Goal: Task Accomplishment & Management: Manage account settings

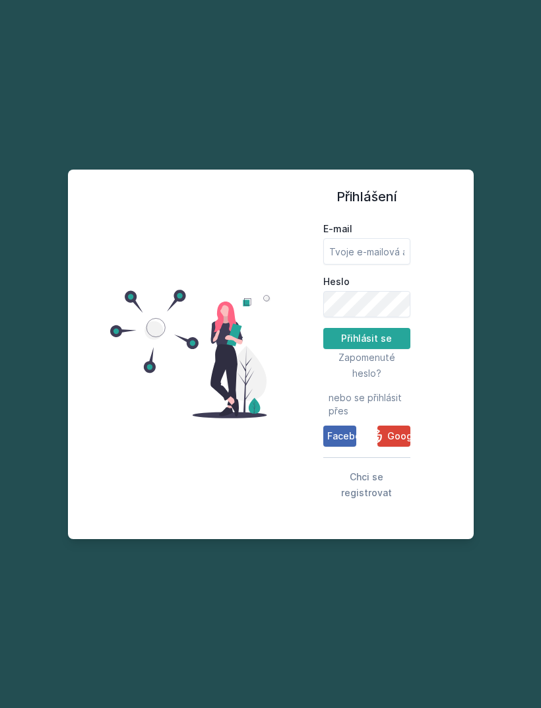
click at [381, 349] on button "Přihlásit se" at bounding box center [366, 338] width 87 height 21
click at [379, 265] on input "E-mail" at bounding box center [366, 251] width 87 height 26
type input "[EMAIL_ADDRESS][DOMAIN_NAME]"
click at [366, 349] on button "Přihlásit se" at bounding box center [366, 338] width 87 height 21
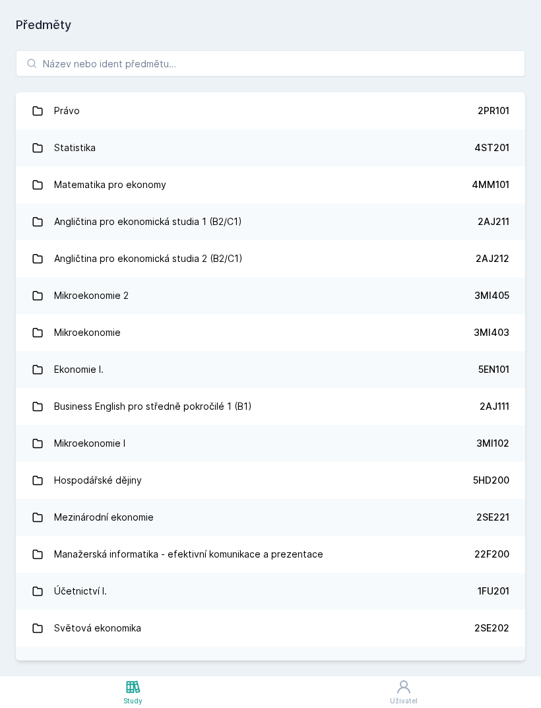
scroll to position [42, 0]
click at [361, 50] on input "search" at bounding box center [270, 63] width 509 height 26
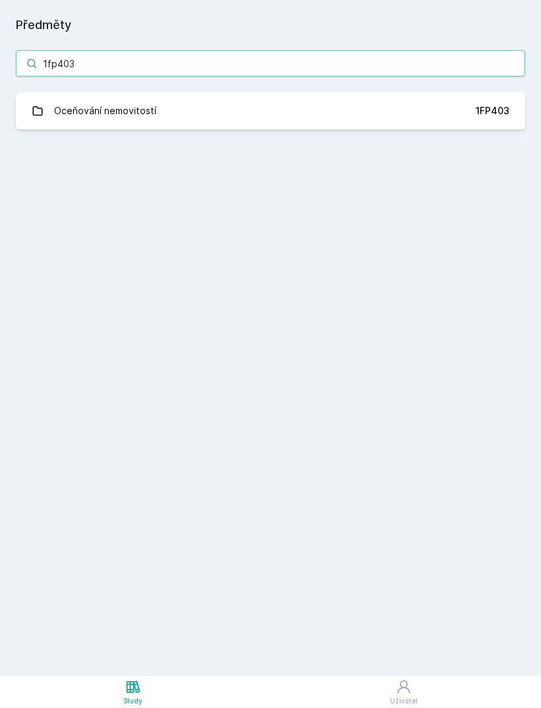
type input "1fp403"
click at [441, 92] on link "Oceňování nemovitostí 1FP403" at bounding box center [270, 110] width 509 height 37
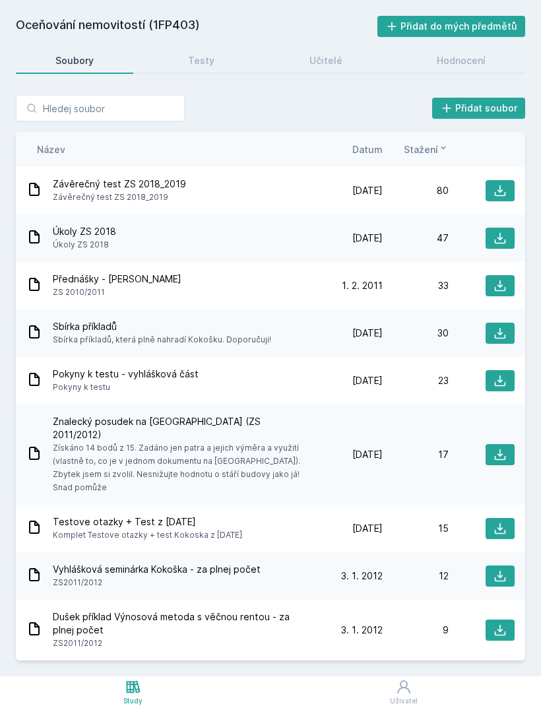
click at [382, 143] on span "Datum" at bounding box center [367, 150] width 30 height 14
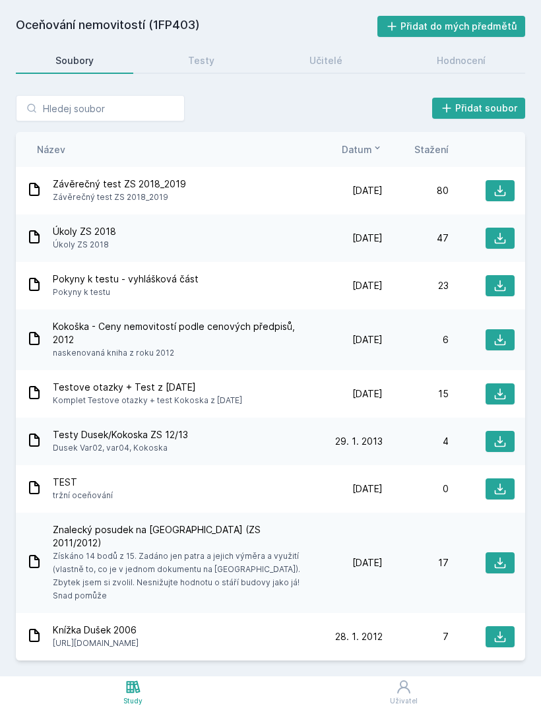
click at [374, 184] on span "[DATE]" at bounding box center [367, 190] width 30 height 13
click at [212, 177] on div "Závěrečný test ZS 2018_2019 Závěrečný test ZS 2018_2019" at bounding box center [171, 190] width 290 height 26
click at [191, 177] on div "Závěrečný test ZS 2018_2019 Závěrečný test ZS 2018_2019" at bounding box center [171, 190] width 290 height 26
click at [512, 180] on button at bounding box center [500, 190] width 29 height 21
click at [148, 106] on input "search" at bounding box center [100, 108] width 169 height 26
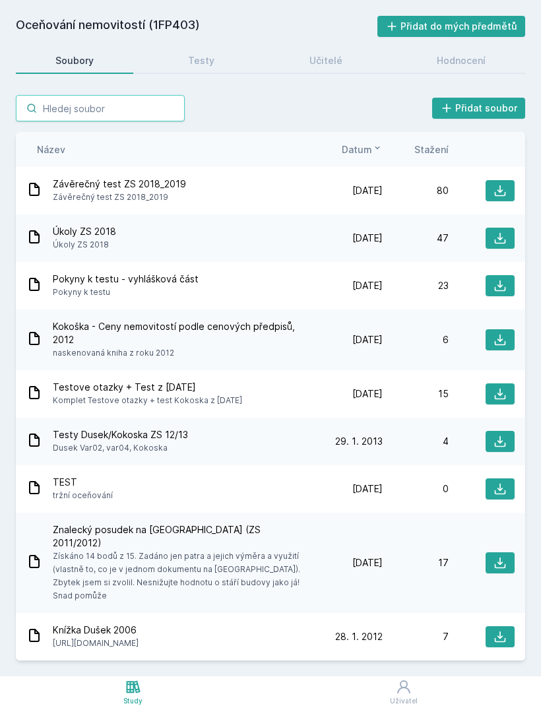
type input "1"
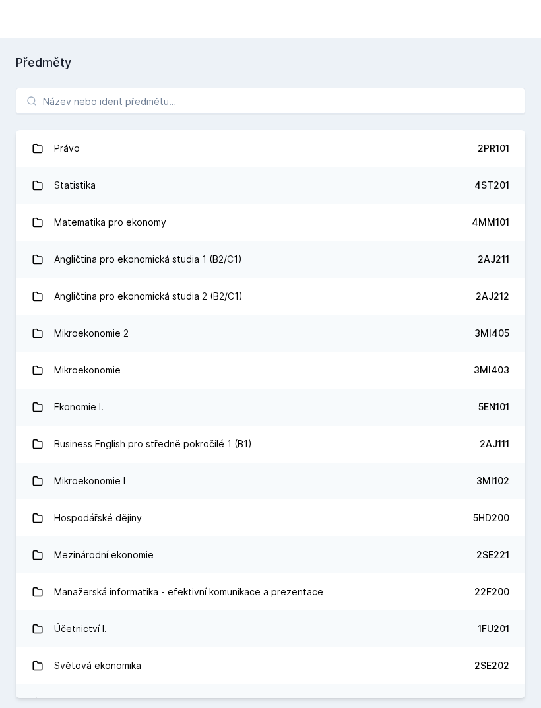
scroll to position [42, 0]
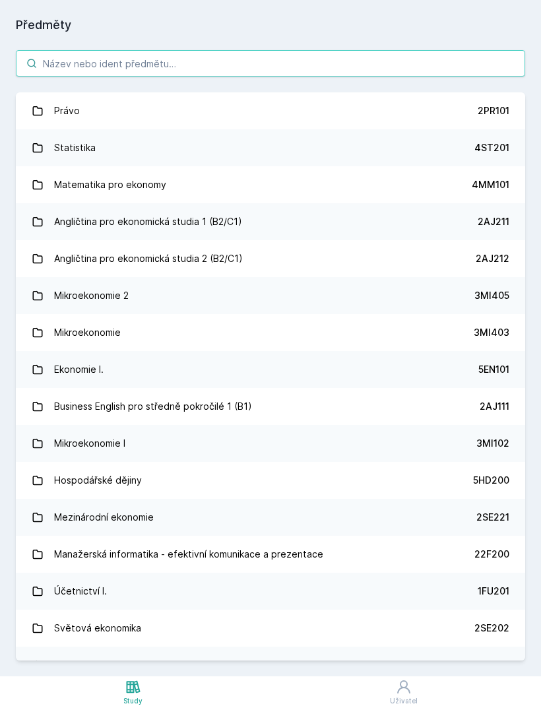
click at [225, 50] on input "search" at bounding box center [270, 63] width 509 height 26
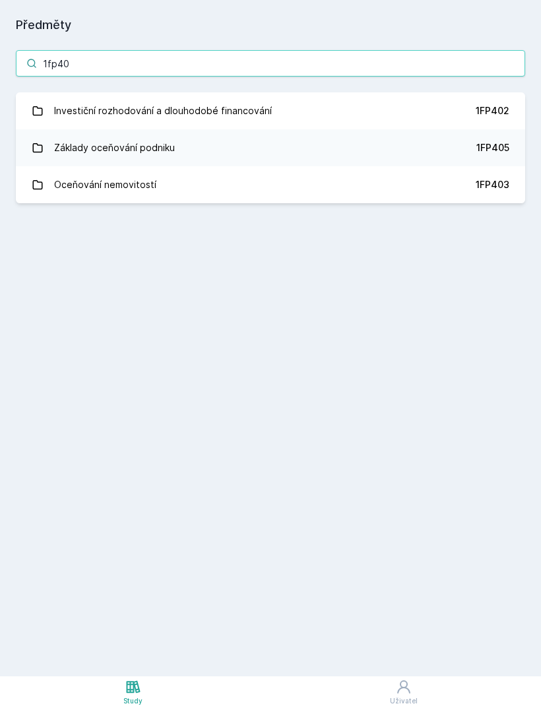
type input "1fp405"
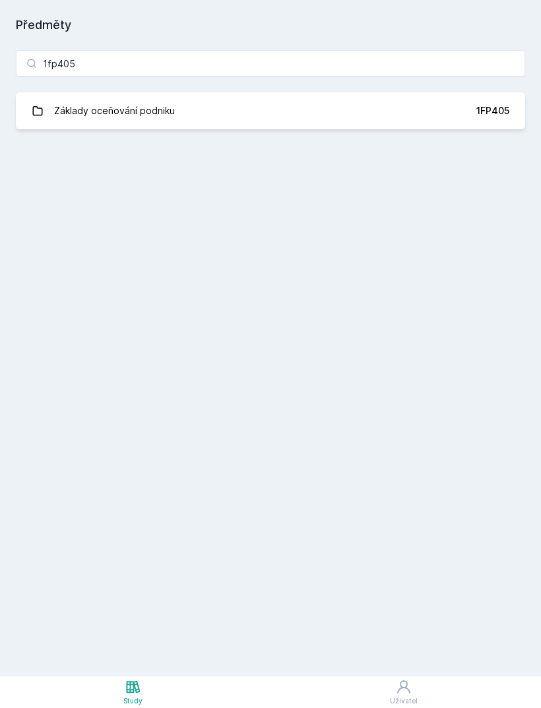
click at [472, 92] on link "Základy oceňování podniku 1FP405" at bounding box center [270, 110] width 509 height 37
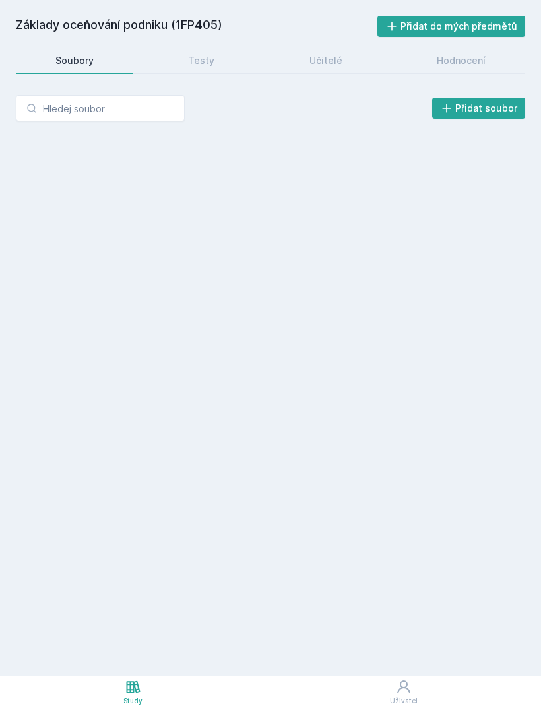
click at [478, 98] on button "Přidat soubor" at bounding box center [479, 108] width 94 height 21
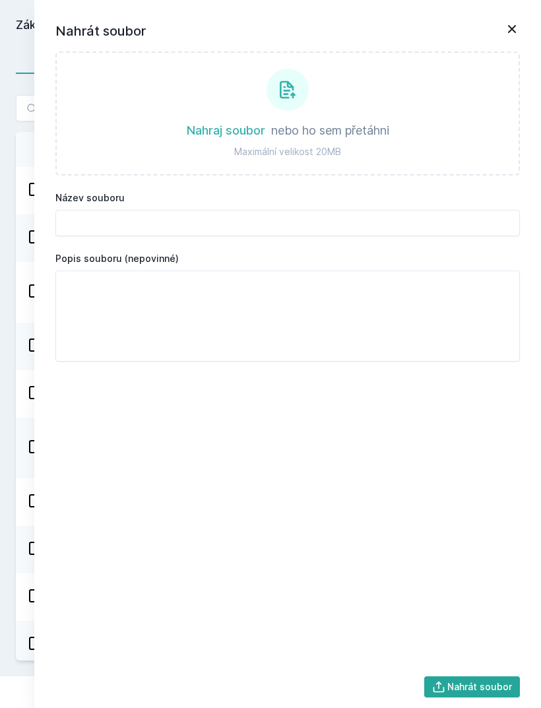
click at [504, 31] on icon at bounding box center [512, 29] width 16 height 16
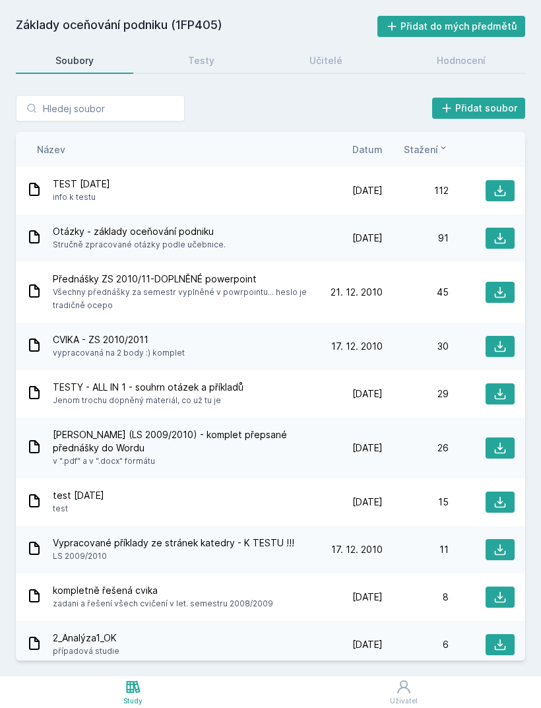
click at [469, 19] on button "Přidat do mých předmětů" at bounding box center [451, 26] width 148 height 21
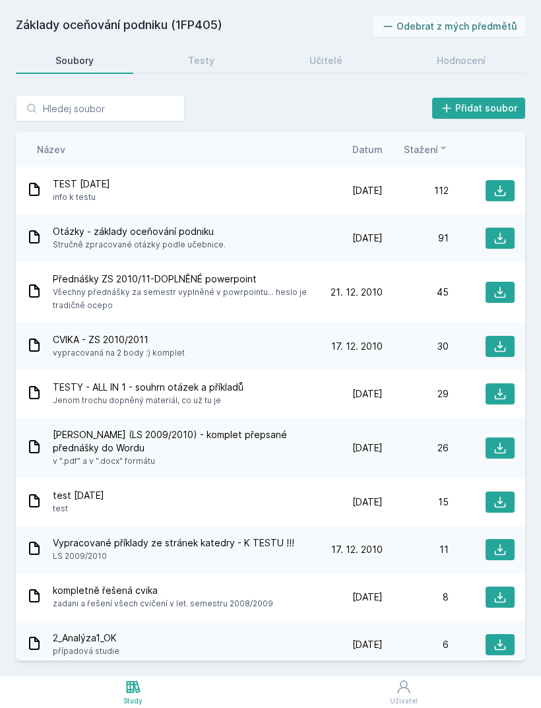
click at [382, 153] on span "Datum" at bounding box center [367, 150] width 30 height 14
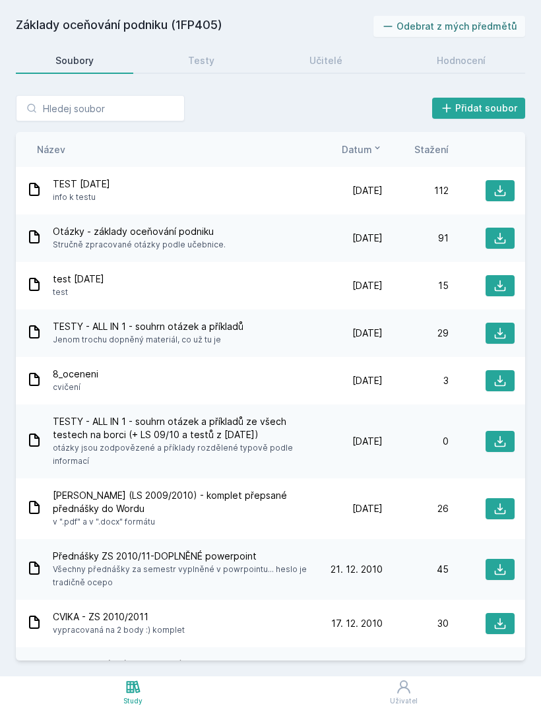
click at [66, 203] on span "info k testu" at bounding box center [81, 197] width 57 height 13
click at [85, 194] on span "info k testu" at bounding box center [81, 197] width 57 height 13
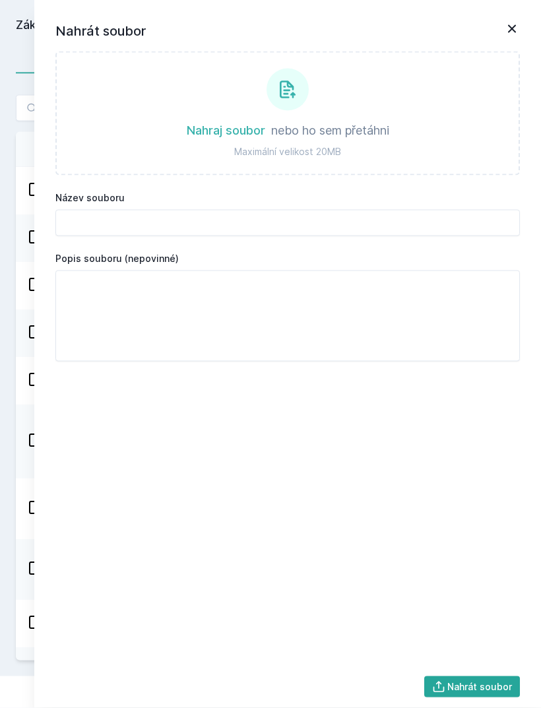
scroll to position [42, 0]
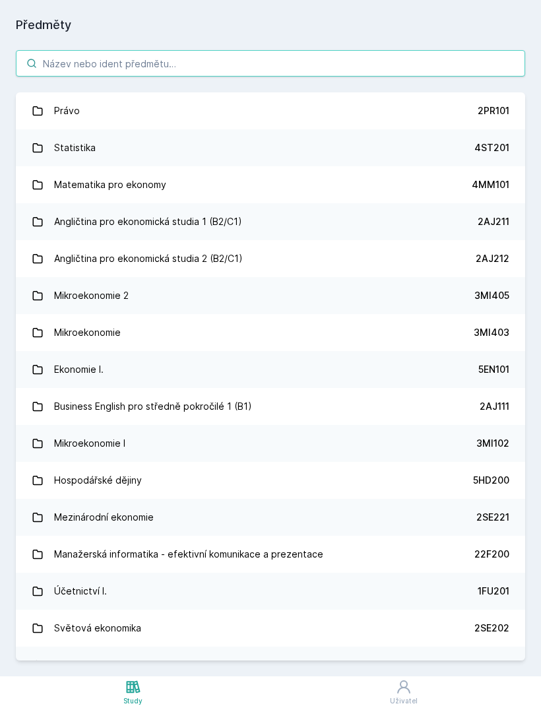
click at [468, 62] on input "search" at bounding box center [270, 63] width 509 height 26
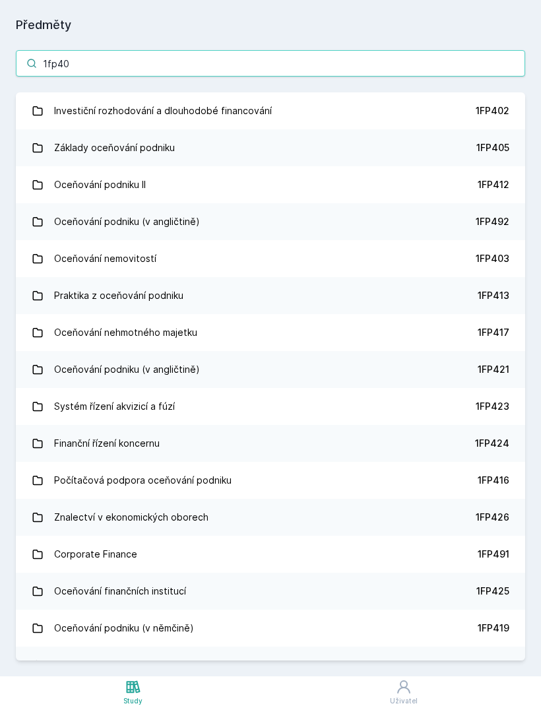
type input "1fp403"
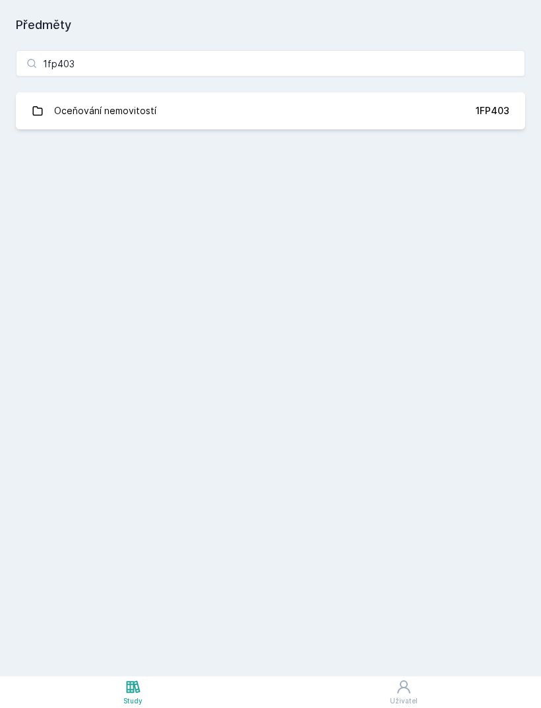
click at [470, 113] on link "Oceňování nemovitostí 1FP403" at bounding box center [270, 110] width 509 height 37
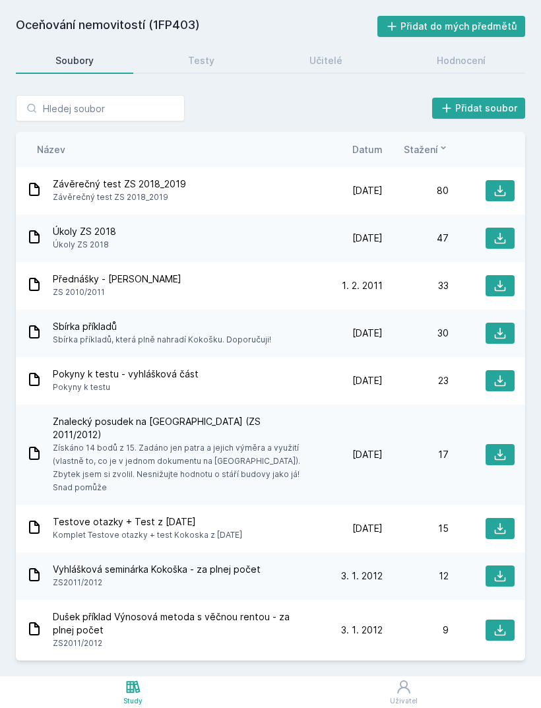
click at [498, 23] on button "Přidat do mých předmětů" at bounding box center [451, 26] width 148 height 21
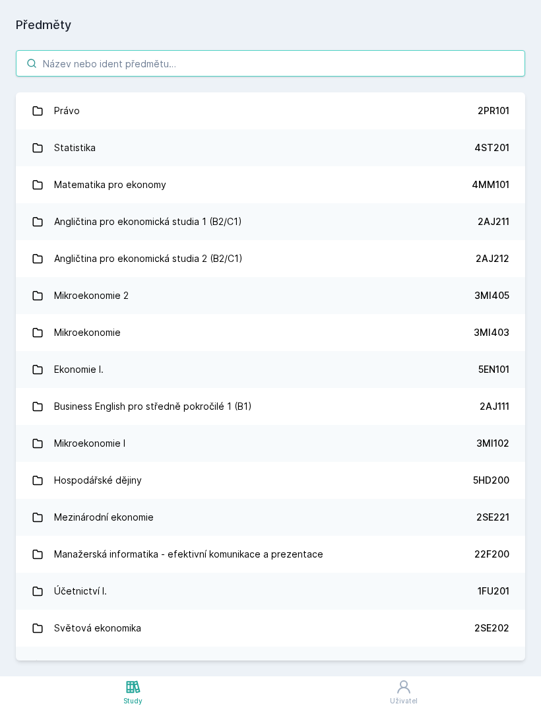
click at [218, 71] on input "search" at bounding box center [270, 63] width 509 height 26
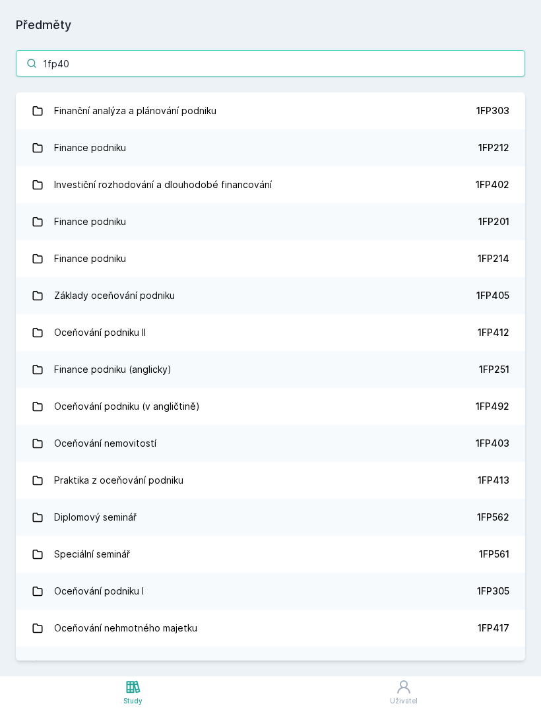
type input "1fp402"
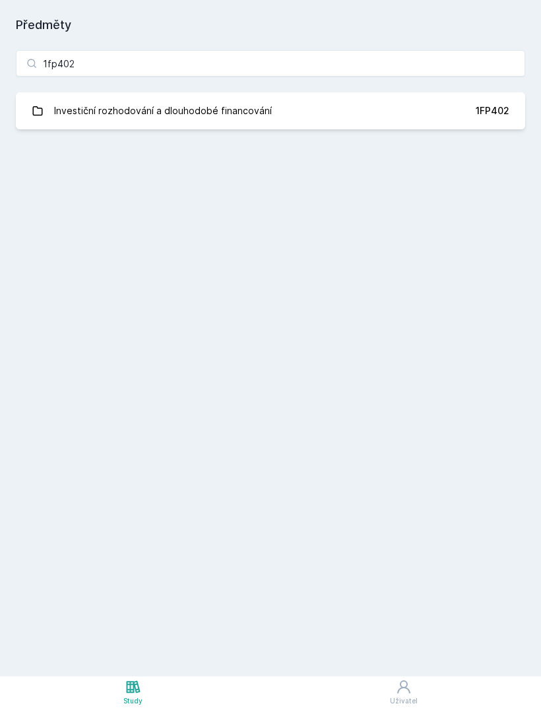
click at [58, 112] on div "Investiční rozhodování a dlouhodobé financování" at bounding box center [163, 111] width 218 height 26
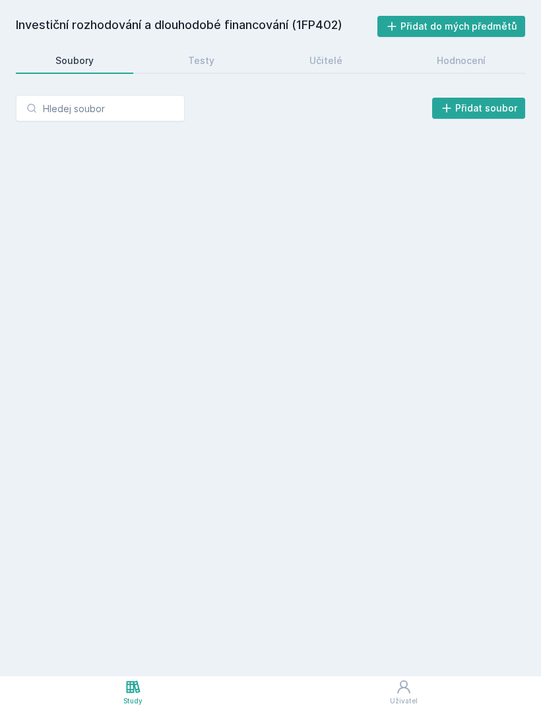
click at [461, 24] on button "Přidat do mých předmětů" at bounding box center [451, 26] width 148 height 21
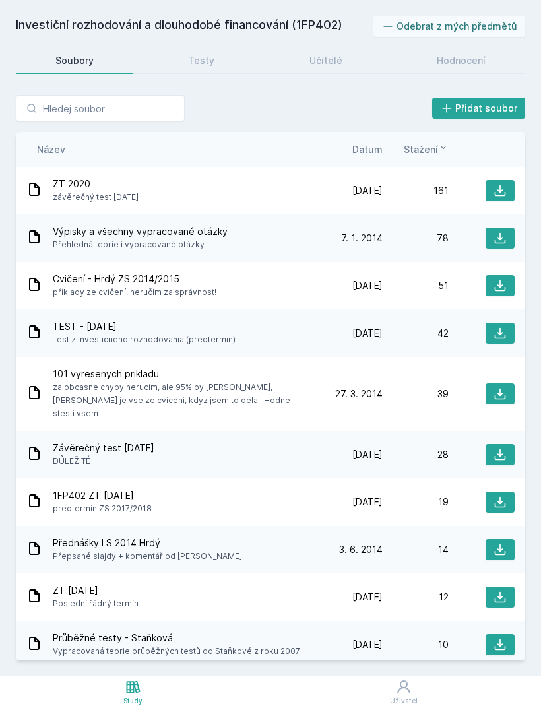
click at [360, 155] on span "Datum" at bounding box center [367, 150] width 30 height 14
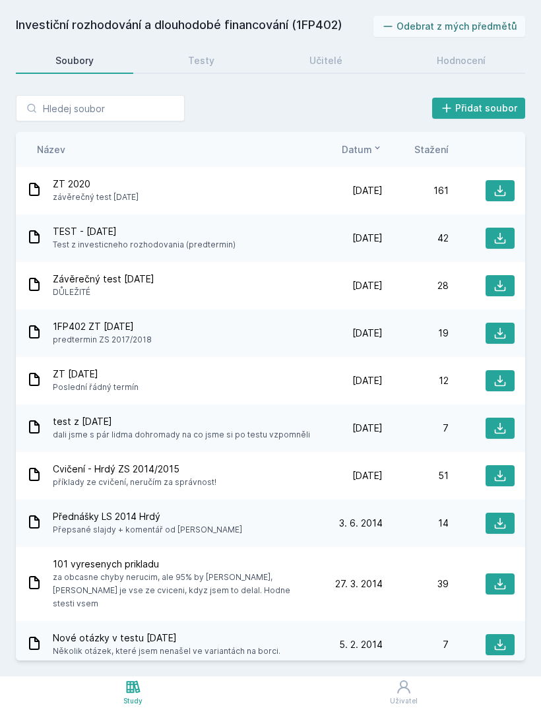
click at [282, 194] on div "ZT 2020 závěrečný test [DATE]" at bounding box center [171, 190] width 290 height 26
click at [69, 199] on span "závěrečný test [DATE]" at bounding box center [96, 197] width 86 height 13
click at [42, 187] on icon at bounding box center [34, 189] width 16 height 16
click at [503, 196] on icon at bounding box center [500, 190] width 11 height 11
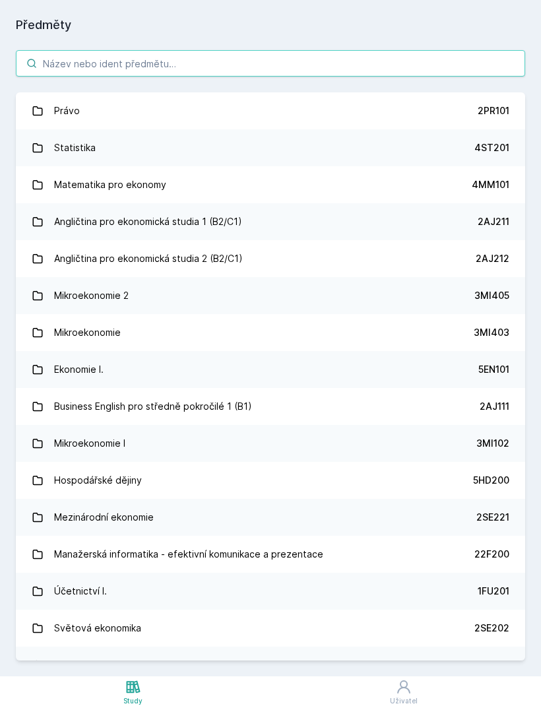
click at [127, 75] on input "search" at bounding box center [270, 63] width 509 height 26
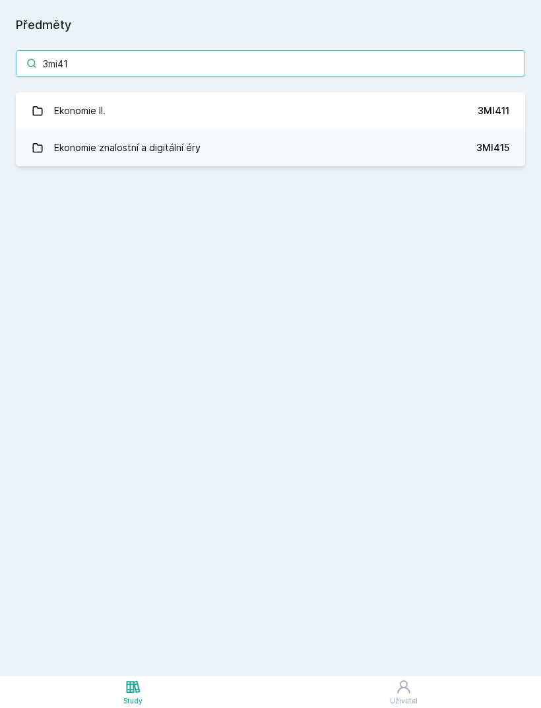
type input "3mi411"
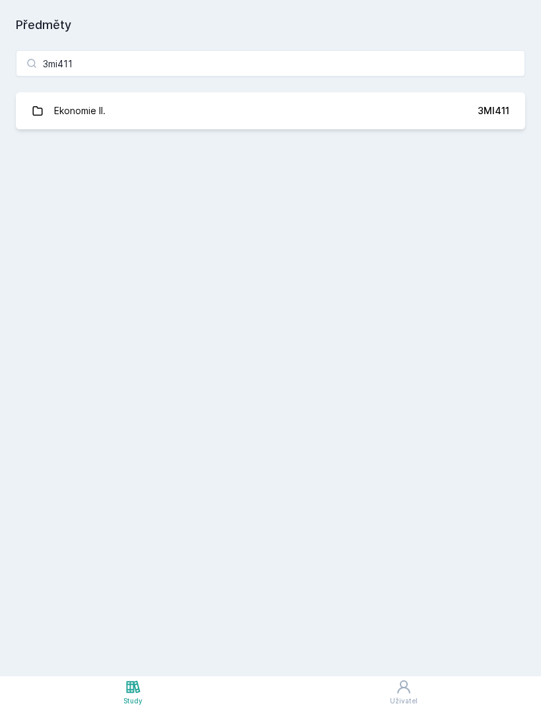
click at [474, 117] on link "Ekonomie II. 3MI411" at bounding box center [270, 110] width 509 height 37
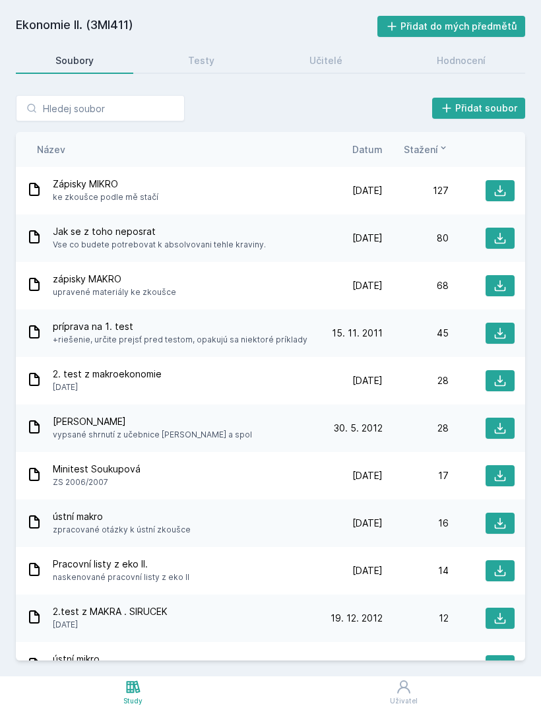
click at [478, 26] on button "Přidat do mých předmětů" at bounding box center [451, 26] width 148 height 21
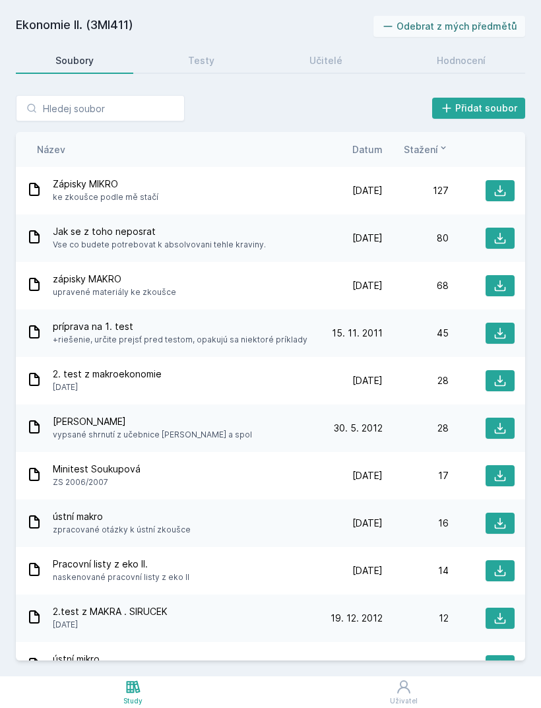
click at [364, 152] on span "Datum" at bounding box center [367, 150] width 30 height 14
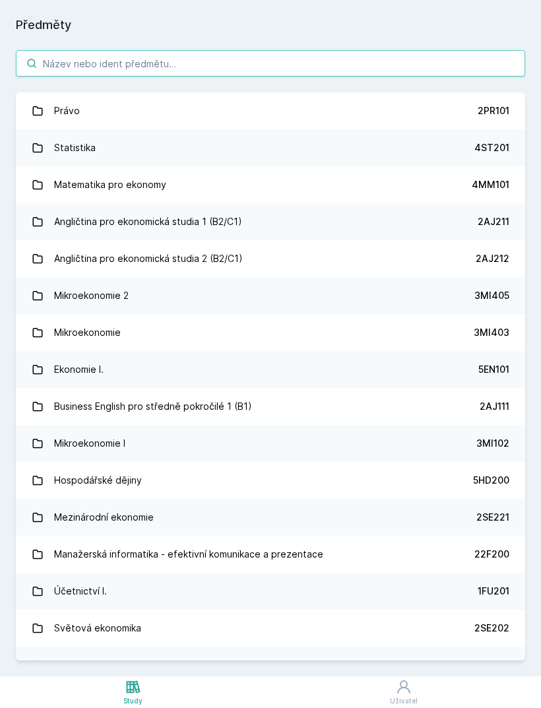
click at [255, 67] on input "search" at bounding box center [270, 63] width 509 height 26
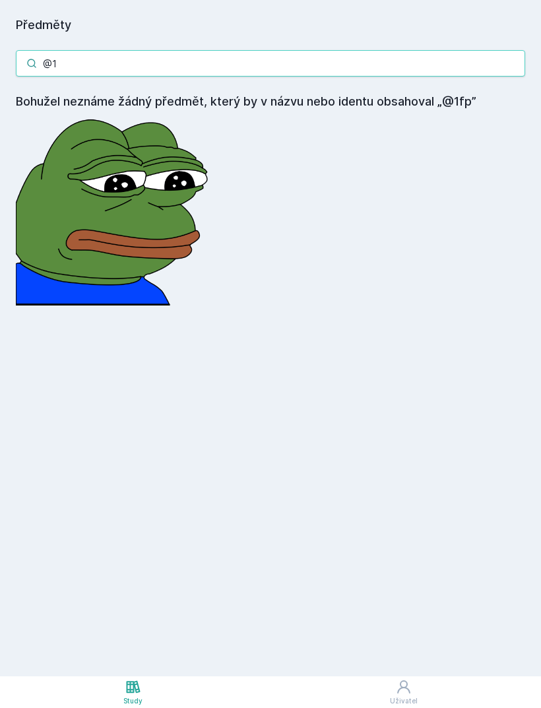
type input "@"
type input "1"
type input "1fp432"
